Goal: Task Accomplishment & Management: Manage account settings

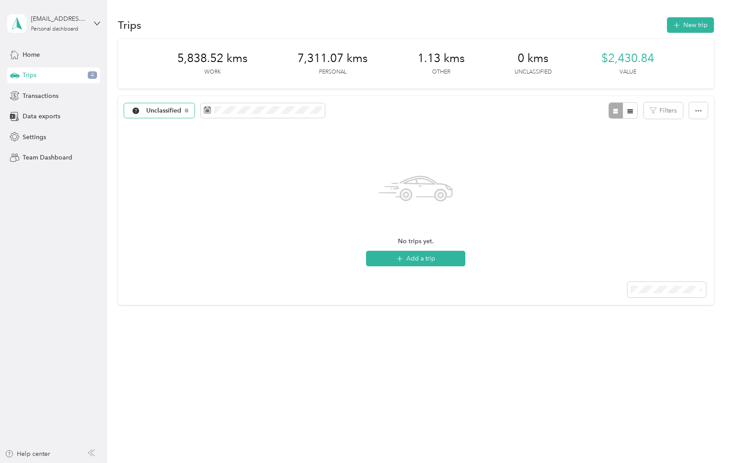
click at [148, 110] on span "Unclassified" at bounding box center [163, 111] width 35 height 6
click at [285, 117] on span at bounding box center [263, 110] width 124 height 15
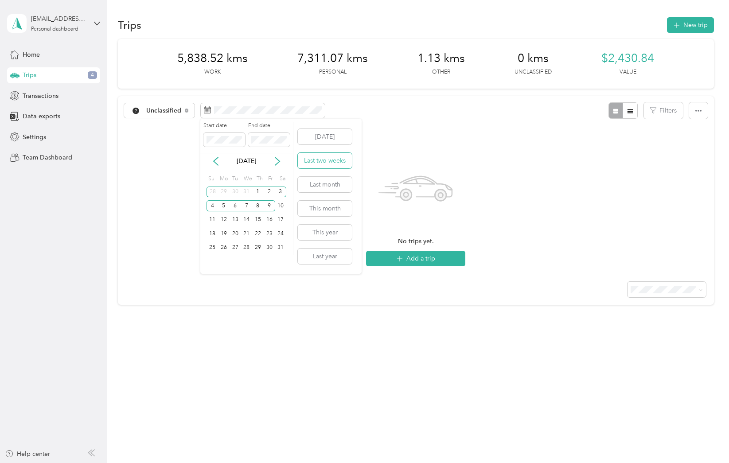
drag, startPoint x: 310, startPoint y: 162, endPoint x: 339, endPoint y: 160, distance: 28.9
click at [312, 161] on button "Last two weeks" at bounding box center [325, 161] width 54 height 16
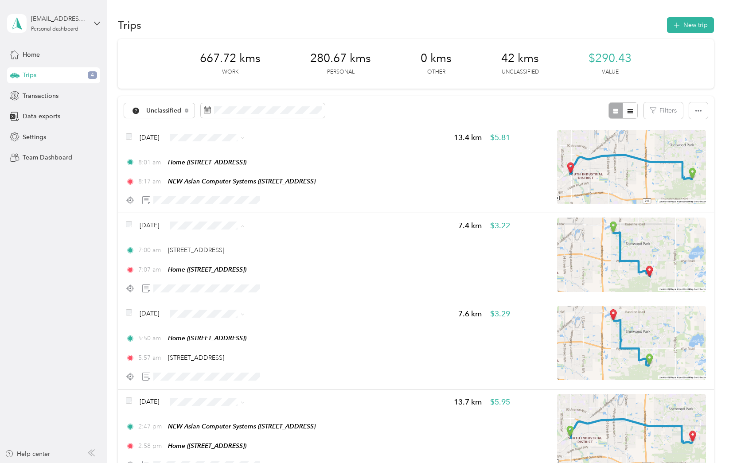
click at [211, 257] on span "Personal" at bounding box center [228, 257] width 53 height 9
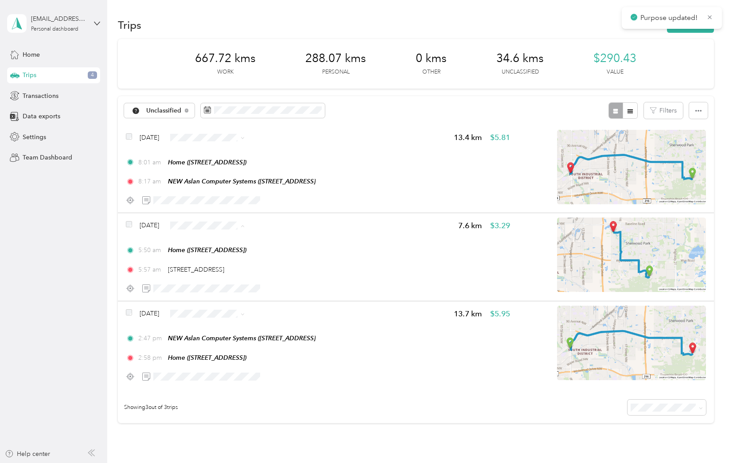
click at [217, 259] on span "Personal" at bounding box center [228, 257] width 53 height 9
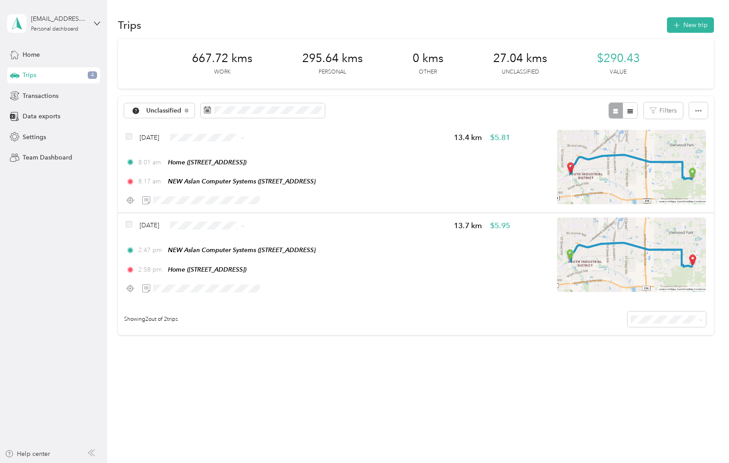
click at [218, 252] on li "Personal" at bounding box center [224, 258] width 81 height 16
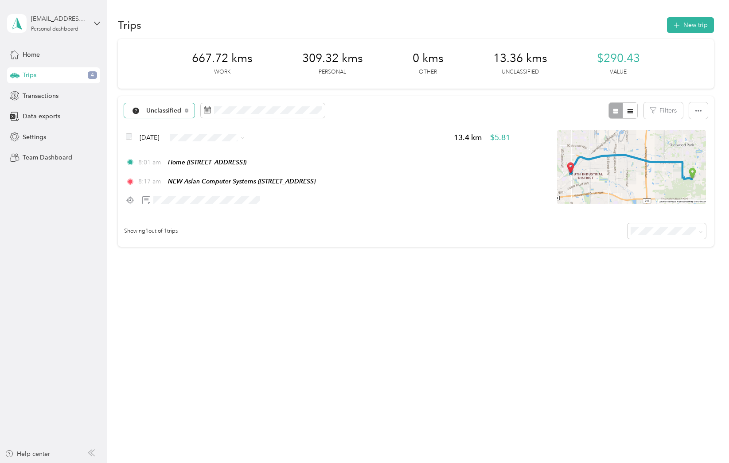
click at [168, 113] on span "Unclassified" at bounding box center [163, 111] width 35 height 6
click at [153, 168] on li "Personal" at bounding box center [161, 173] width 74 height 16
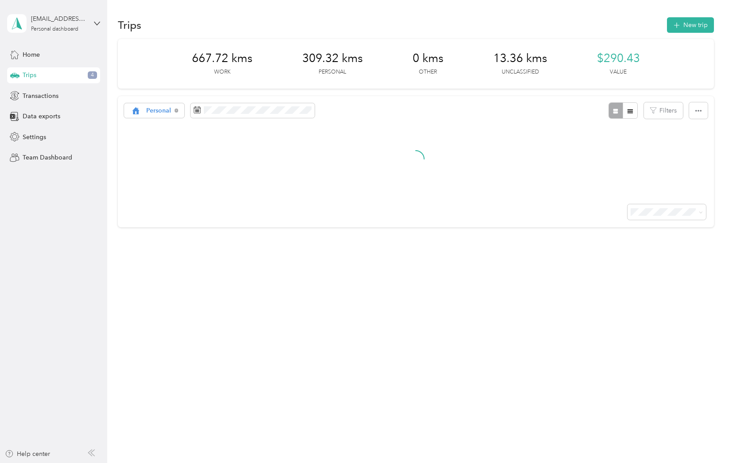
click at [81, 236] on aside "[EMAIL_ADDRESS][DOMAIN_NAME] Personal dashboard Home Trips 4 Transactions Data …" at bounding box center [53, 231] width 107 height 463
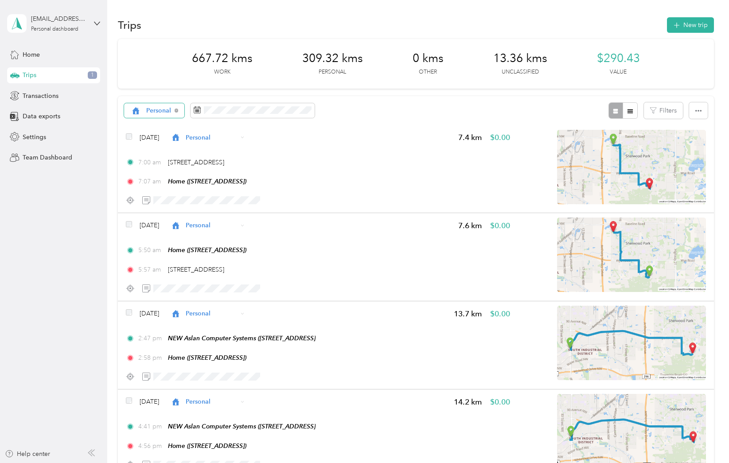
click at [164, 112] on span "Personal" at bounding box center [158, 111] width 25 height 6
click at [157, 138] on span "Unclassified" at bounding box center [164, 141] width 36 height 9
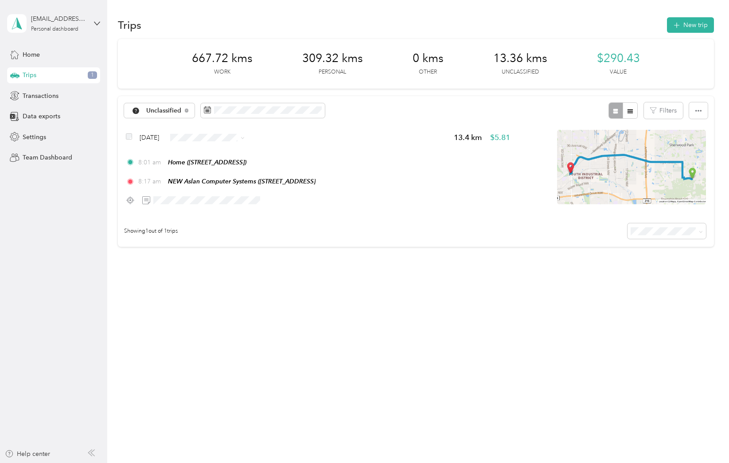
click at [216, 164] on li "Personal" at bounding box center [220, 168] width 81 height 16
